Goal: Information Seeking & Learning: Find specific fact

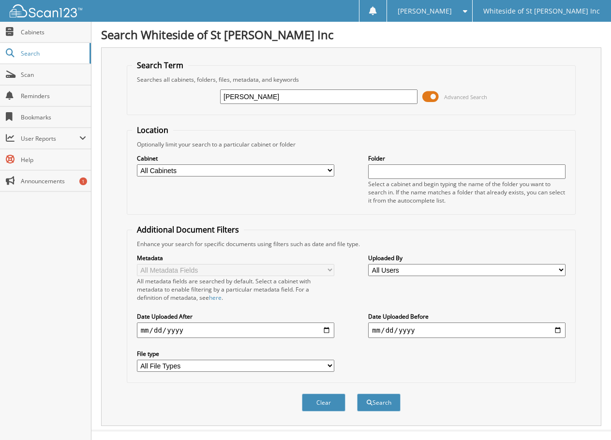
type input "[PERSON_NAME]"
click at [357, 394] on button "Search" at bounding box center [379, 403] width 44 height 18
click at [382, 401] on button "Search" at bounding box center [379, 403] width 44 height 18
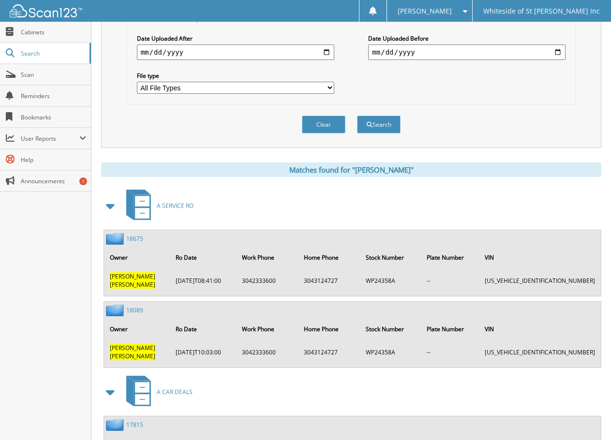
scroll to position [290, 0]
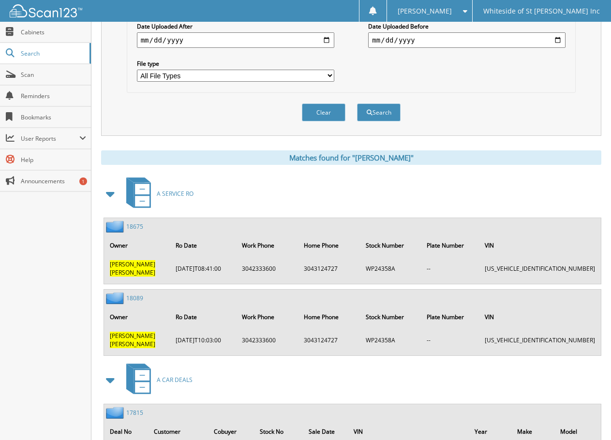
click at [111, 194] on span at bounding box center [111, 193] width 14 height 17
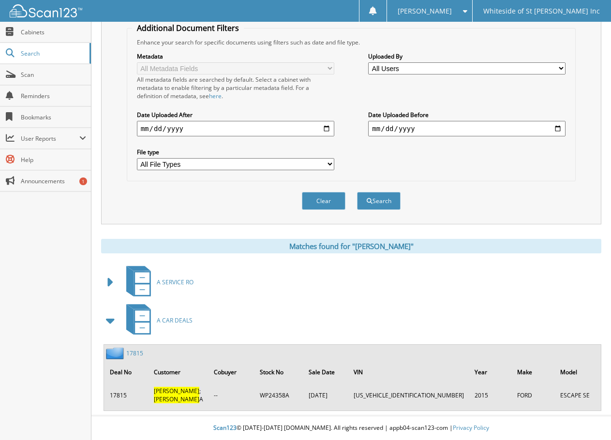
click at [134, 353] on link "17815" at bounding box center [134, 353] width 17 height 8
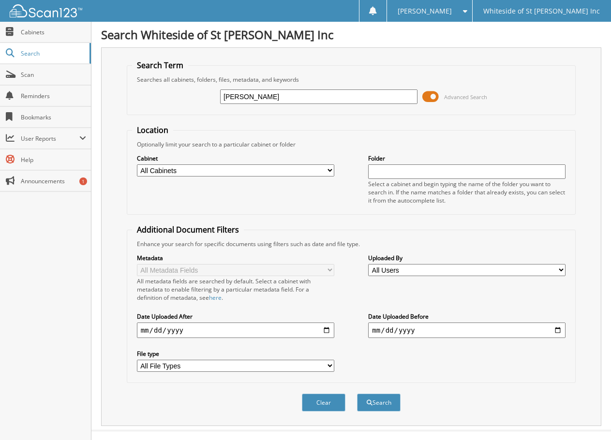
type input "GUS DEMOS"
click at [357, 394] on button "Search" at bounding box center [379, 403] width 44 height 18
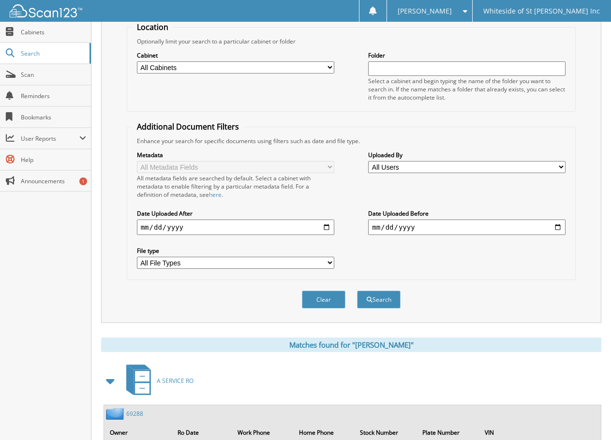
scroll to position [242, 0]
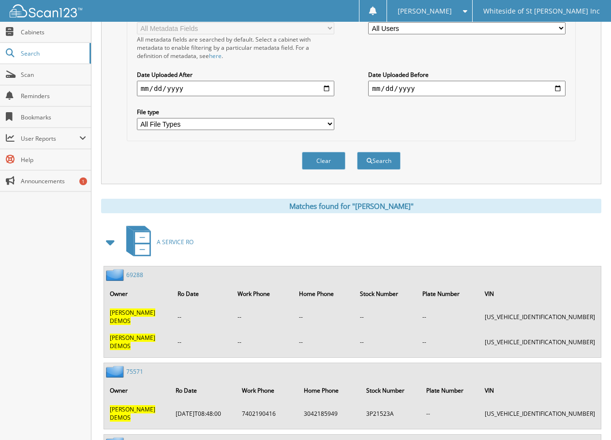
click at [113, 244] on span at bounding box center [111, 242] width 14 height 17
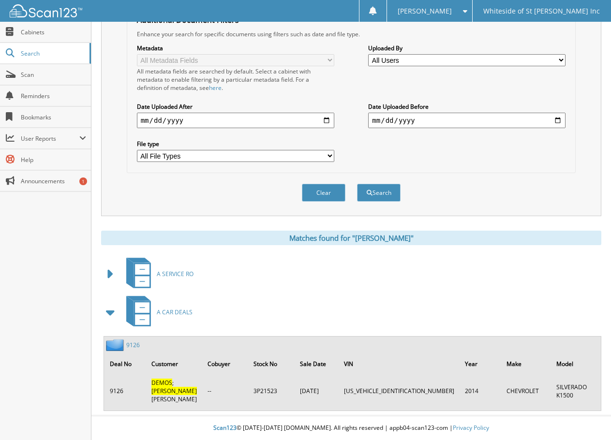
scroll to position [202, 0]
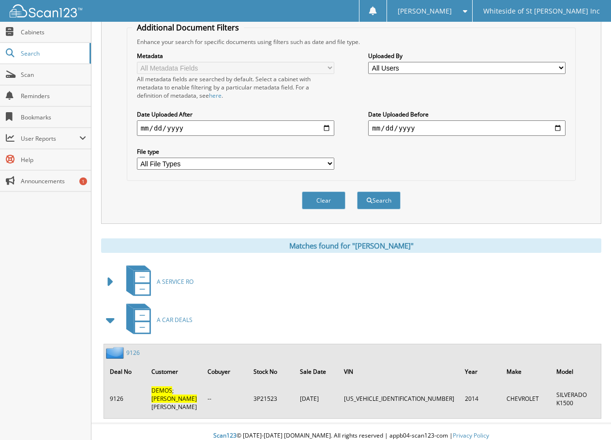
click at [134, 351] on link "9126" at bounding box center [133, 353] width 14 height 8
